Goal: Task Accomplishment & Management: Complete application form

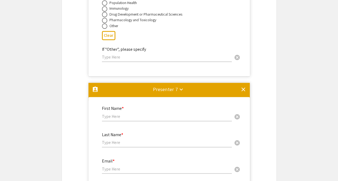
scroll to position [4408, 0]
click at [244, 86] on mat-icon "clear" at bounding box center [243, 89] width 6 height 6
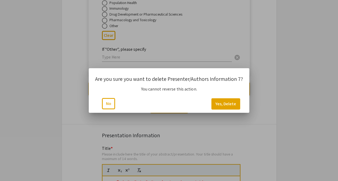
scroll to position [0, 0]
click at [227, 107] on button "Yes, Delete" at bounding box center [225, 103] width 29 height 11
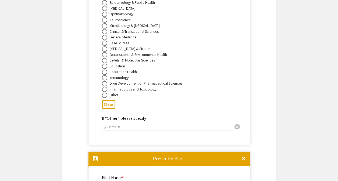
scroll to position [3632, 0]
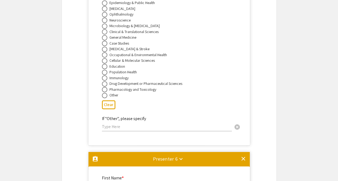
click at [243, 156] on mat-icon "clear" at bounding box center [243, 159] width 6 height 6
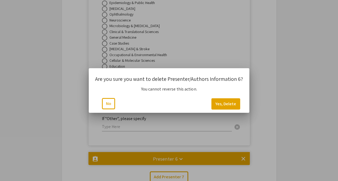
scroll to position [0, 0]
click at [222, 100] on button "Yes, Delete" at bounding box center [225, 103] width 29 height 11
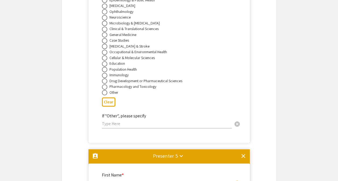
scroll to position [2930, 0]
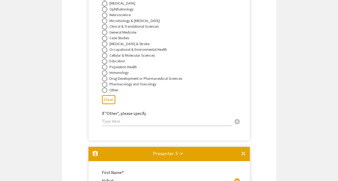
click at [244, 150] on mat-icon "clear" at bounding box center [243, 153] width 6 height 6
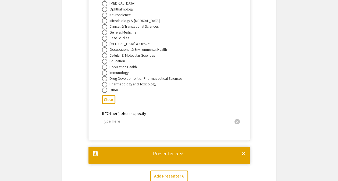
scroll to position [0, 0]
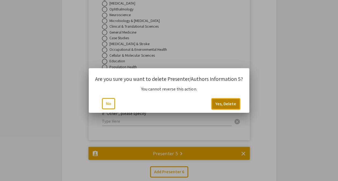
click at [223, 105] on button "Yes, Delete" at bounding box center [225, 103] width 29 height 11
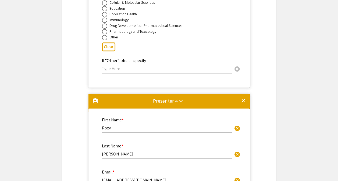
scroll to position [2273, 0]
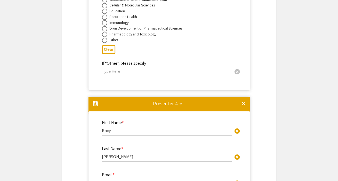
click at [241, 100] on mat-icon "clear" at bounding box center [243, 103] width 6 height 6
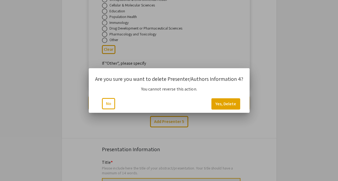
scroll to position [0, 0]
click at [226, 103] on button "Yes, Delete" at bounding box center [225, 103] width 29 height 11
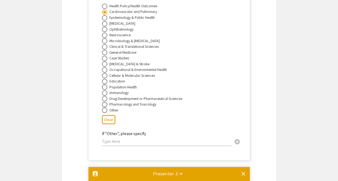
scroll to position [1496, 0]
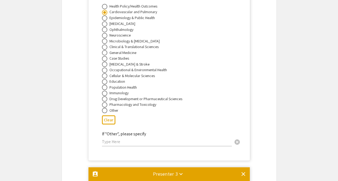
click at [244, 171] on mat-icon "clear" at bounding box center [243, 174] width 6 height 6
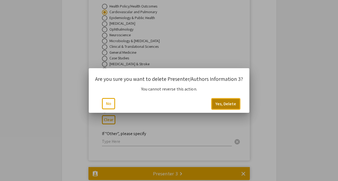
click at [228, 104] on button "Yes, Delete" at bounding box center [225, 103] width 29 height 11
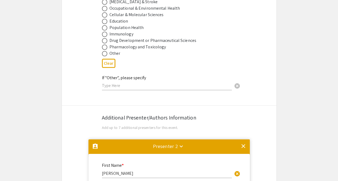
scroll to position [816, 0]
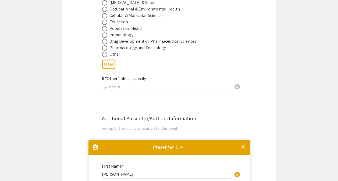
click at [244, 144] on mat-icon "clear" at bounding box center [243, 147] width 6 height 6
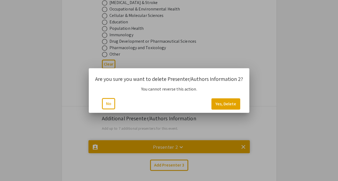
scroll to position [0, 0]
click at [228, 106] on button "Yes, Delete" at bounding box center [225, 103] width 29 height 11
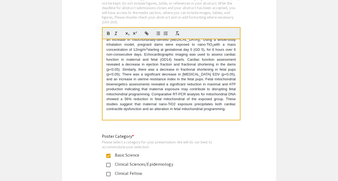
scroll to position [55, 0]
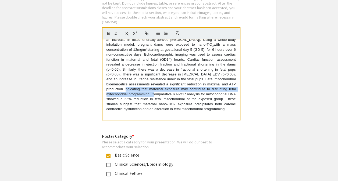
drag, startPoint x: 105, startPoint y: 77, endPoint x: 152, endPoint y: 83, distance: 47.3
click at [152, 83] on div "Despite the benefits of engineered nanomaterials (ENMs), maternal exposure to E…" at bounding box center [170, 79] width 137 height 81
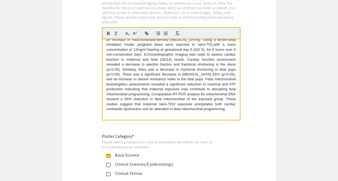
scroll to position [45, 0]
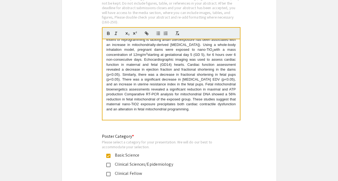
click at [231, 83] on p "Despite the benefits of engineered nanomaterials (ENMs), maternal exposure to E…" at bounding box center [170, 57] width 129 height 109
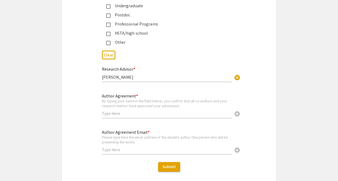
scroll to position [1351, 0]
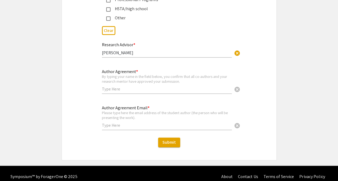
click at [133, 86] on input "text" at bounding box center [167, 89] width 130 height 6
type input "Oviavo Nohoesu"
click at [124, 122] on input "text" at bounding box center [167, 125] width 130 height 6
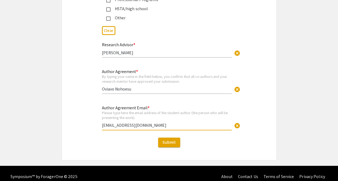
type input "[EMAIL_ADDRESS][DOMAIN_NAME]"
click at [172, 139] on span "Submit" at bounding box center [168, 142] width 13 height 6
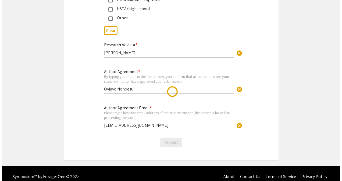
scroll to position [0, 0]
